Goal: Task Accomplishment & Management: Complete application form

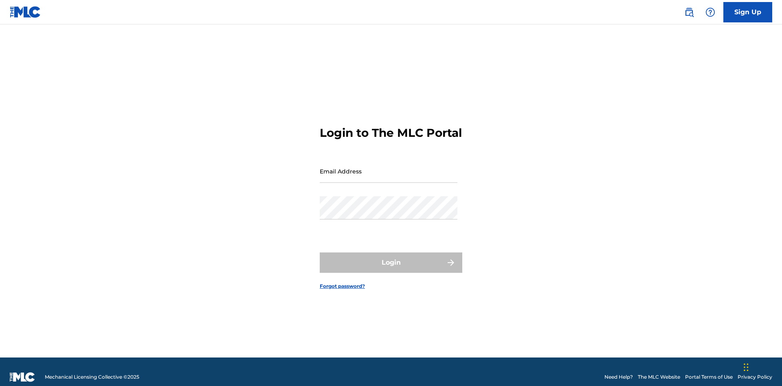
scroll to position [11, 0]
click at [748, 12] on link "Sign Up" at bounding box center [748, 12] width 49 height 20
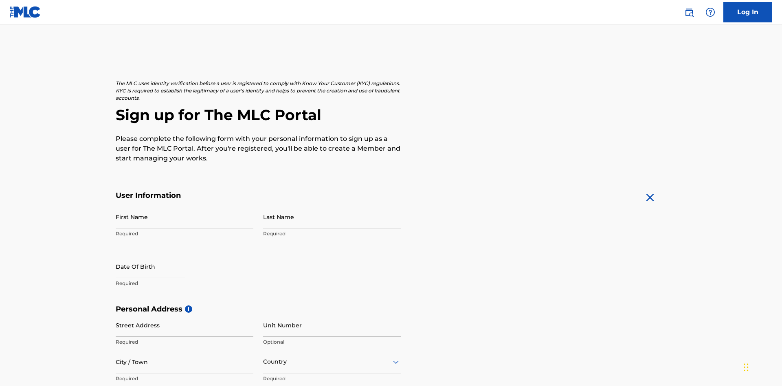
click at [185, 205] on input "First Name" at bounding box center [185, 216] width 138 height 23
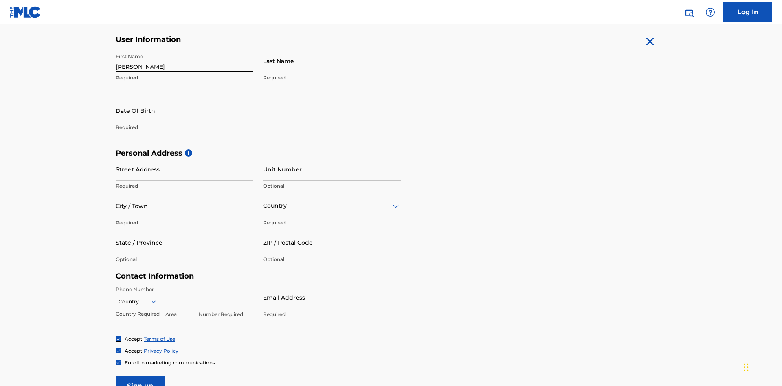
type input "Krystal"
click at [332, 61] on input "Last Name" at bounding box center [332, 60] width 138 height 23
type input "Ribble"
click at [157, 99] on input "text" at bounding box center [150, 110] width 69 height 23
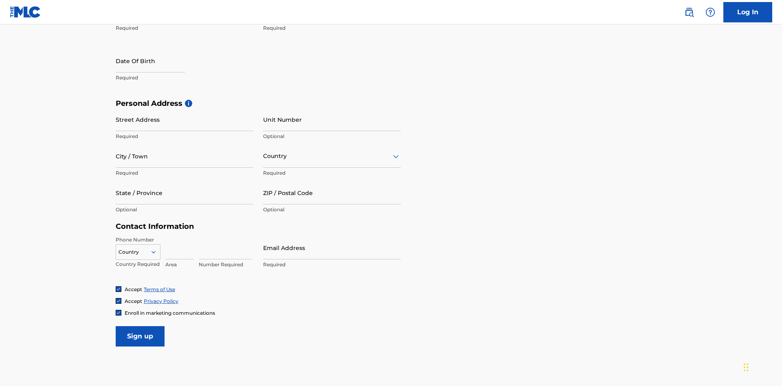
select select "7"
select select "2025"
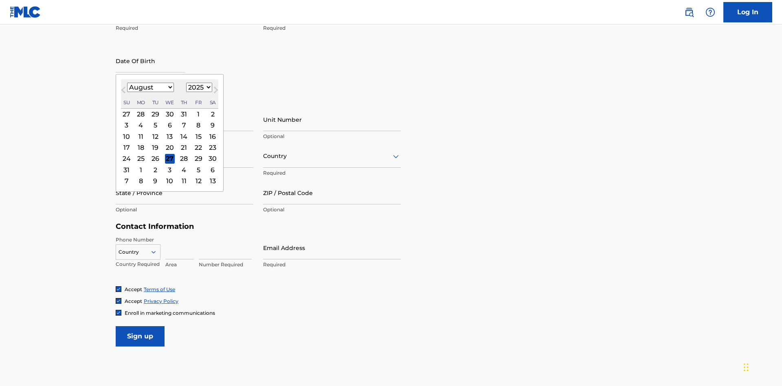
click at [150, 87] on select "January February March April May June July August September October November De…" at bounding box center [150, 87] width 47 height 9
select select "0"
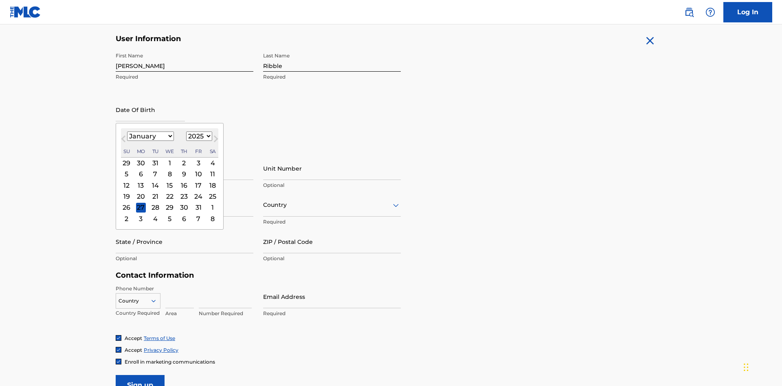
click at [198, 136] on select "1900 1901 1902 1903 1904 1905 1906 1907 1908 1909 1910 1911 1912 1913 1914 1915…" at bounding box center [199, 136] width 26 height 9
select select "1985"
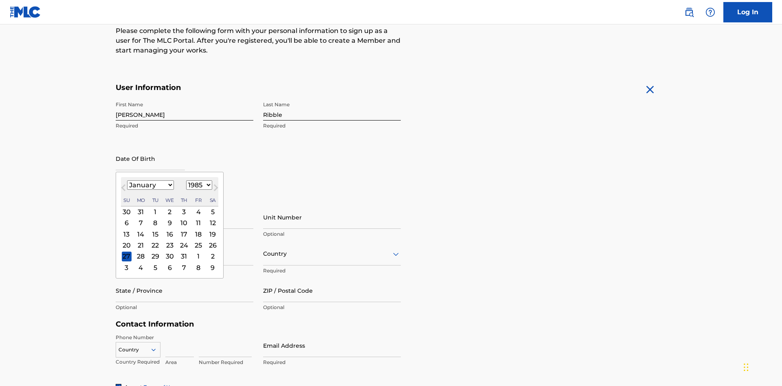
click at [198, 185] on select "1900 1901 1902 1903 1904 1905 1906 1907 1908 1909 1910 1911 1912 1913 1914 1915…" at bounding box center [199, 185] width 26 height 9
click at [155, 218] on div "8" at bounding box center [155, 223] width 10 height 10
type input "January 8 1985"
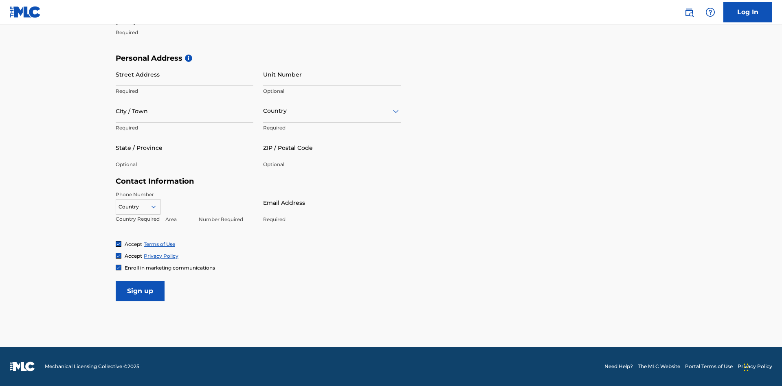
click at [185, 74] on input "Street Address" at bounding box center [185, 74] width 138 height 23
type input "9909 Elks Run Rd"
click at [185, 111] on input "City / Town" at bounding box center [185, 110] width 138 height 23
type input "Roseville"
click at [264, 111] on input "text" at bounding box center [264, 111] width 2 height 9
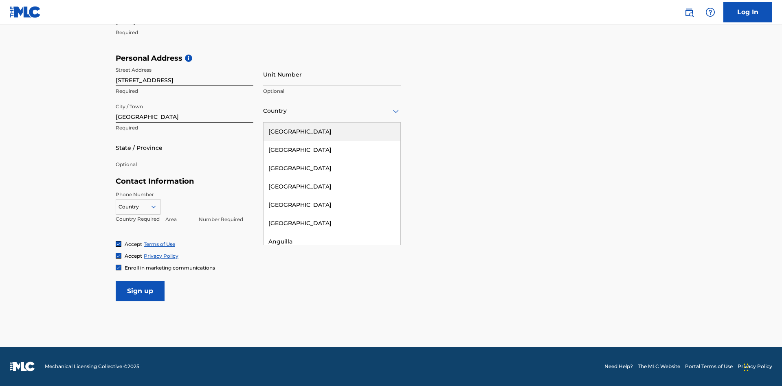
click at [332, 132] on div "United States" at bounding box center [332, 132] width 137 height 18
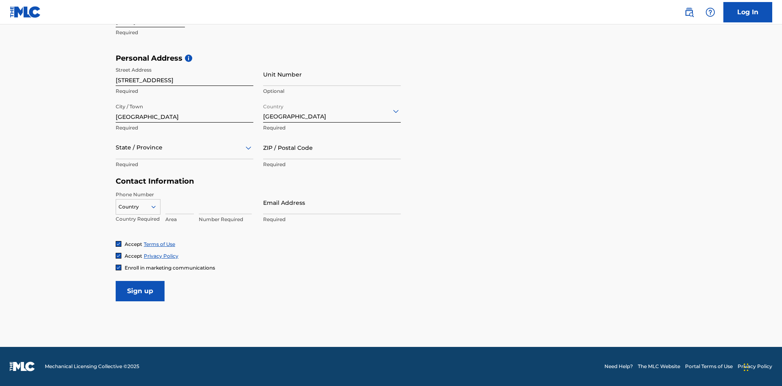
click at [185, 148] on div at bounding box center [185, 148] width 138 height 10
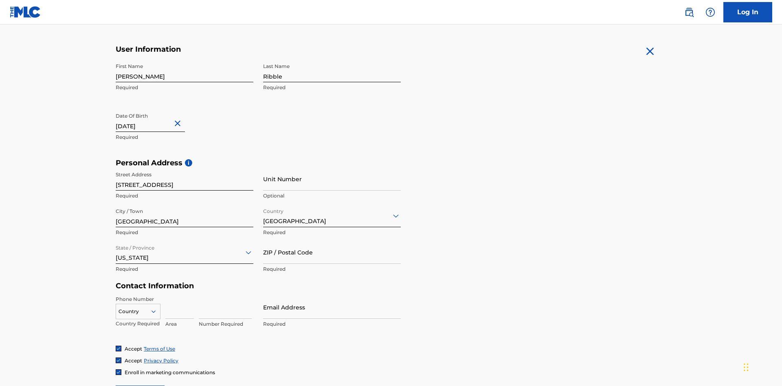
click at [332, 241] on input "ZIP / Postal Code" at bounding box center [332, 252] width 138 height 23
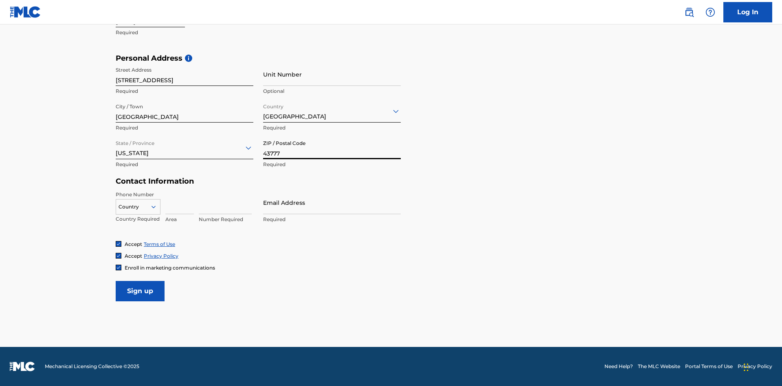
type input "43777"
click at [157, 207] on icon at bounding box center [153, 206] width 7 height 7
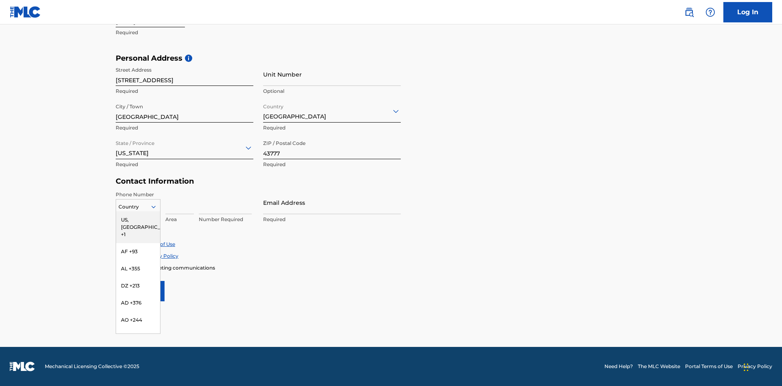
click at [138, 220] on div "US, CA +1" at bounding box center [138, 227] width 44 height 32
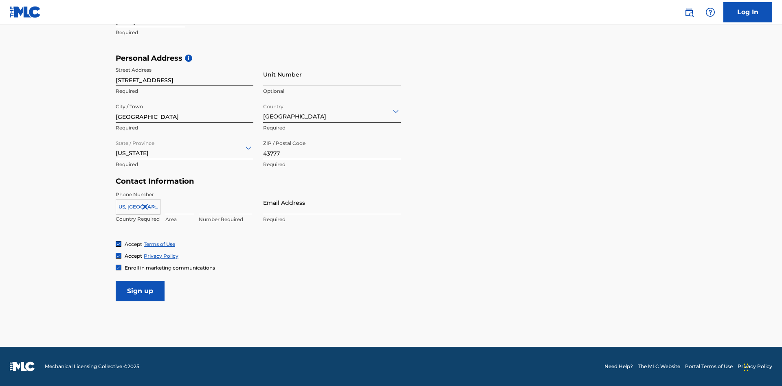
click at [180, 203] on input at bounding box center [179, 202] width 29 height 23
type input "740"
click at [225, 203] on input at bounding box center [225, 202] width 53 height 23
type input "8086351"
click at [332, 203] on input "Email Address" at bounding box center [332, 202] width 138 height 23
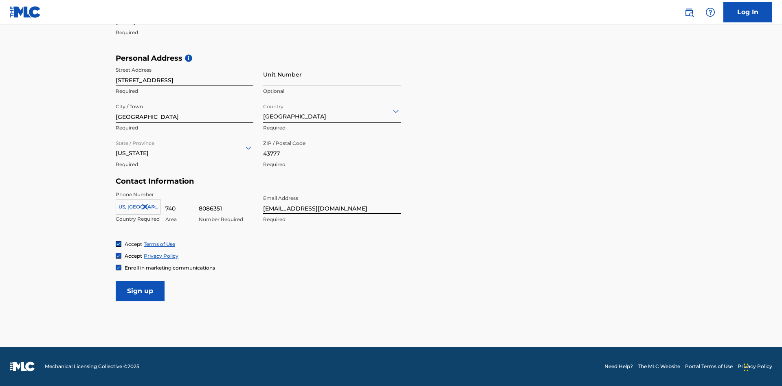
scroll to position [0, 19]
type input "1eedd058-623d-4022-9227-2f0b5f81cf9a@mailslurp.biz"
click at [140, 291] on input "Sign up" at bounding box center [140, 291] width 49 height 20
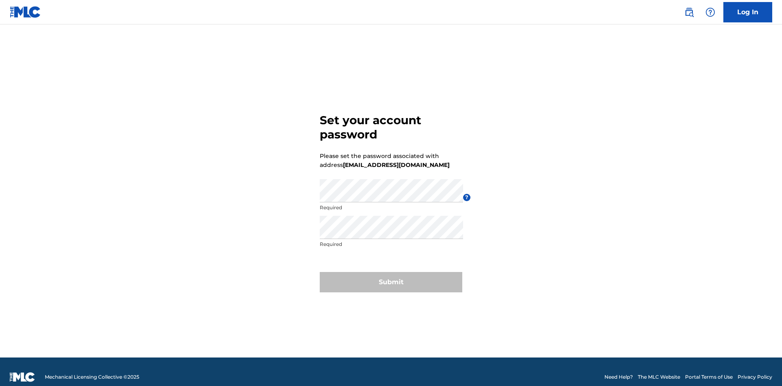
scroll to position [11, 0]
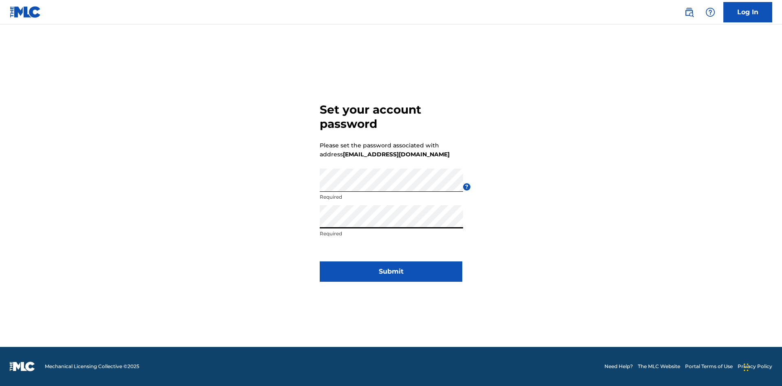
click at [391, 277] on button "Submit" at bounding box center [391, 272] width 143 height 20
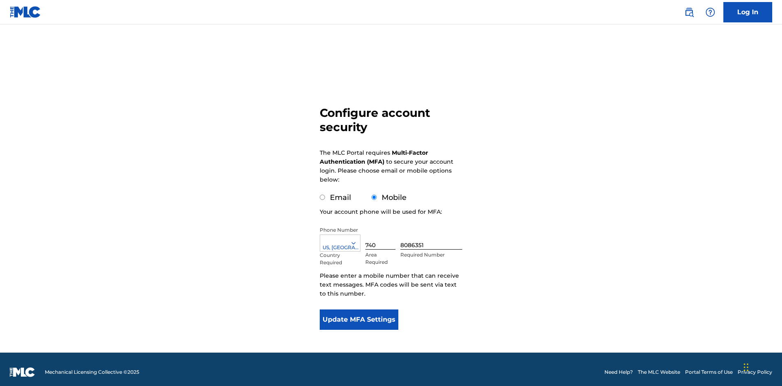
scroll to position [8, 0]
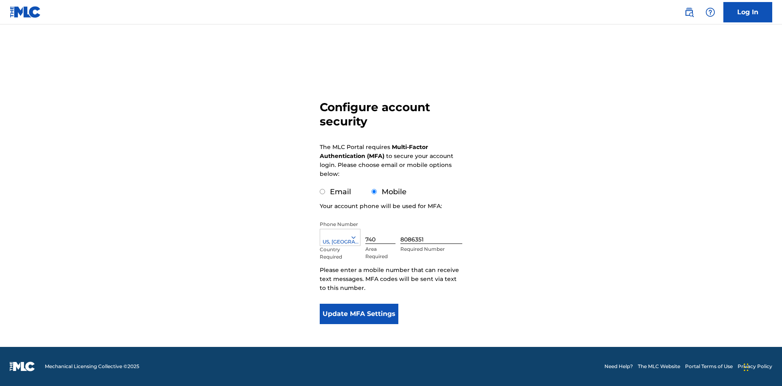
click at [374, 192] on input "Mobile" at bounding box center [374, 191] width 5 height 5
click at [357, 238] on icon at bounding box center [353, 237] width 7 height 7
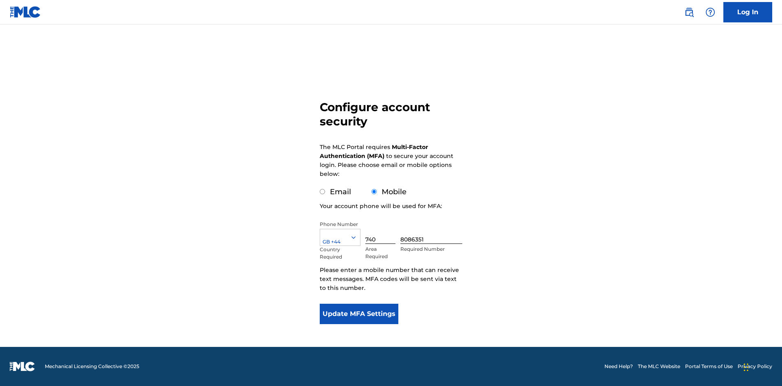
scroll to position [0, 0]
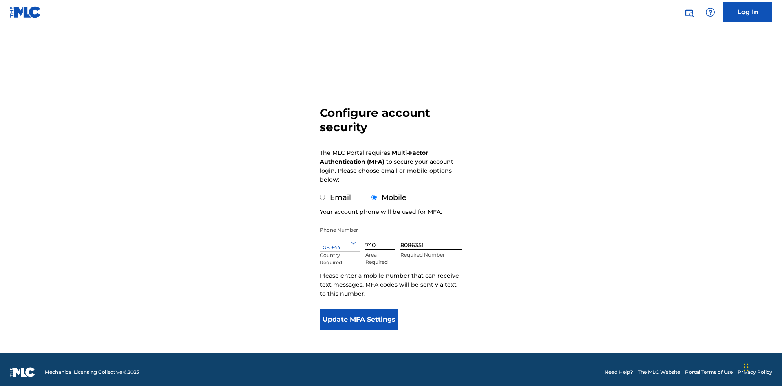
click at [382, 232] on input "740" at bounding box center [381, 238] width 30 height 23
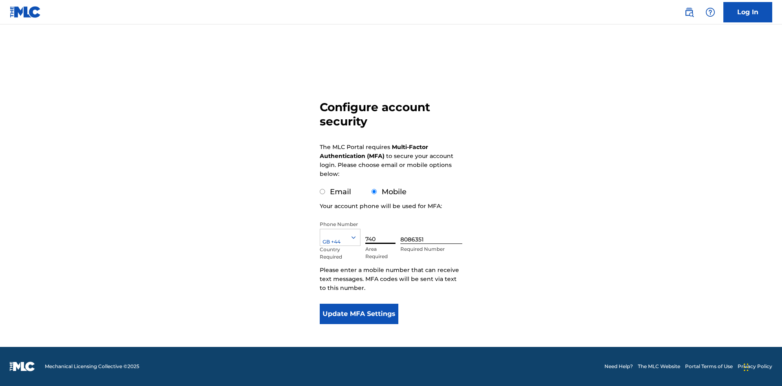
type input "740"
click at [433, 232] on input "8086351" at bounding box center [432, 232] width 62 height 23
type input "1252166"
click at [359, 314] on button "Update MFA Settings" at bounding box center [359, 314] width 79 height 20
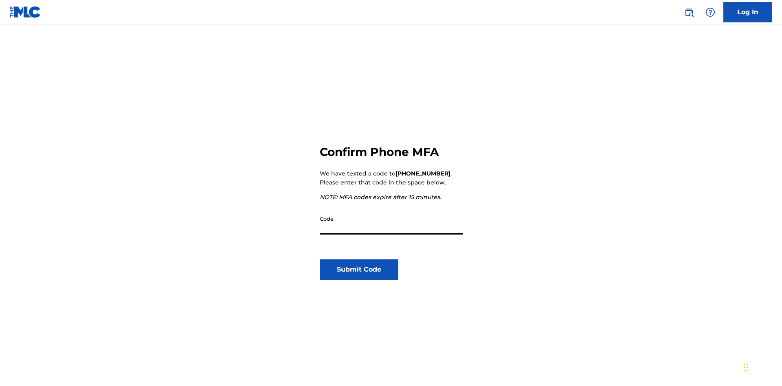
scroll to position [85, 0]
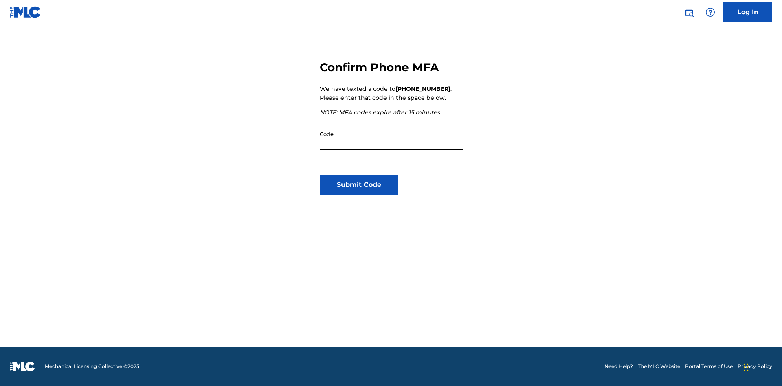
click at [392, 138] on input "Code" at bounding box center [391, 138] width 143 height 23
type input "702602"
click at [359, 185] on button "Submit Code" at bounding box center [359, 185] width 79 height 20
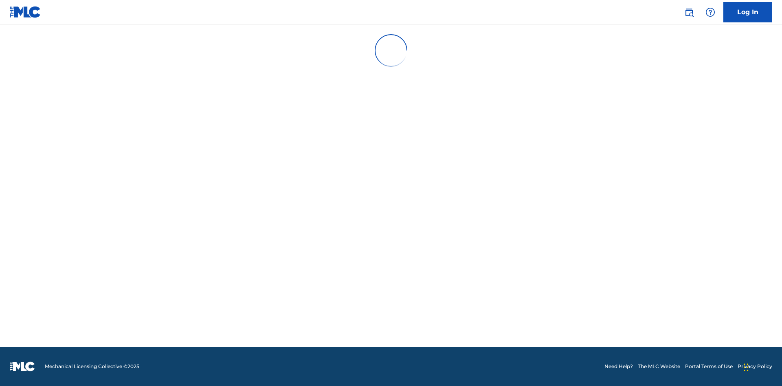
scroll to position [0, 0]
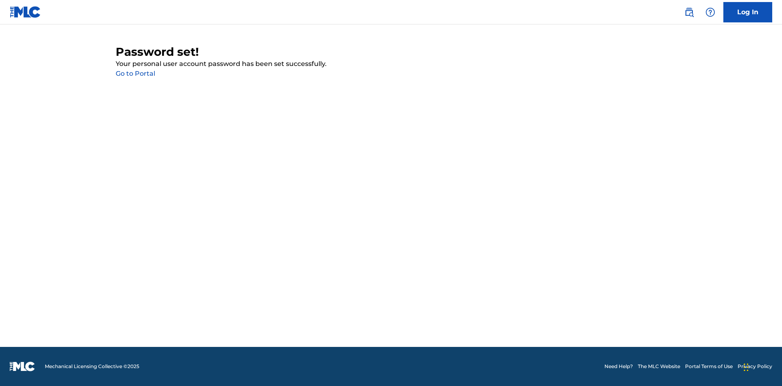
click at [135, 74] on link "Go to Portal" at bounding box center [136, 74] width 40 height 8
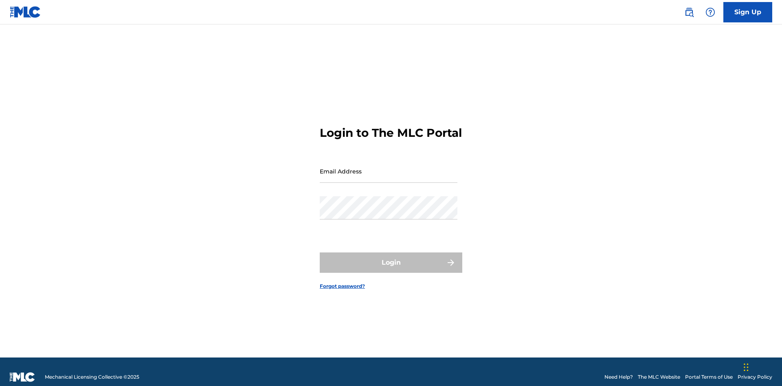
click at [389, 167] on input "Email Address" at bounding box center [389, 171] width 138 height 23
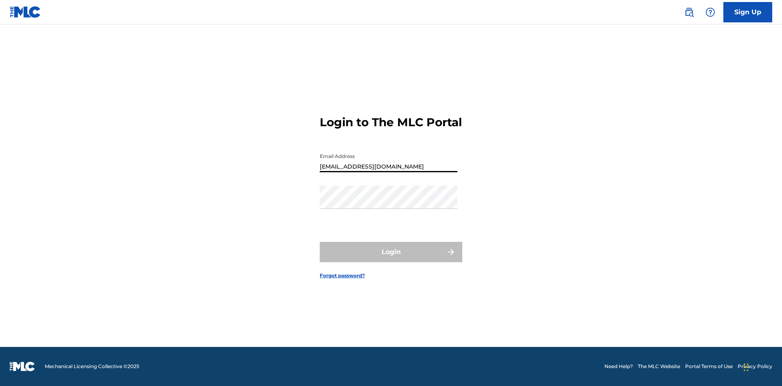
type input "1eedd058-623d-4022-9227-2f0b5f81cf9a@mailslurp.biz"
click at [391, 259] on button "Login" at bounding box center [391, 252] width 143 height 20
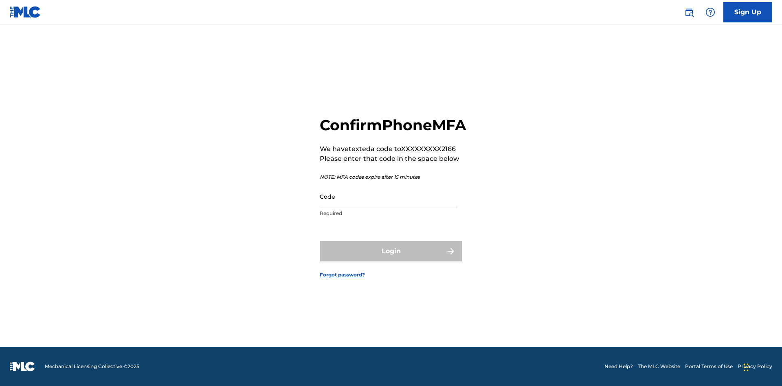
click at [389, 205] on input "Code" at bounding box center [389, 196] width 138 height 23
type input "253799"
click at [391, 260] on button "Login" at bounding box center [391, 251] width 143 height 20
